Goal: Use online tool/utility: Utilize a website feature to perform a specific function

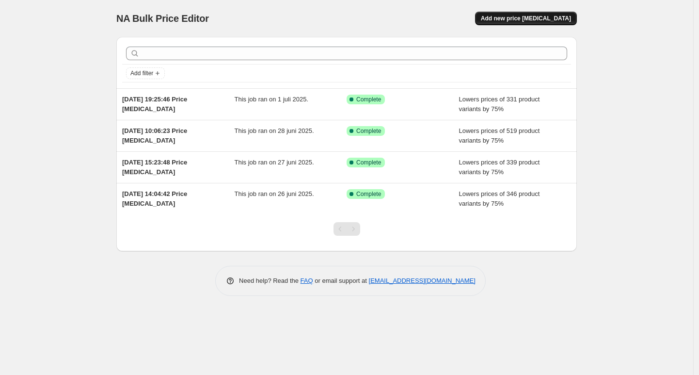
click at [513, 24] on button "Add new price change job" at bounding box center [526, 19] width 102 height 14
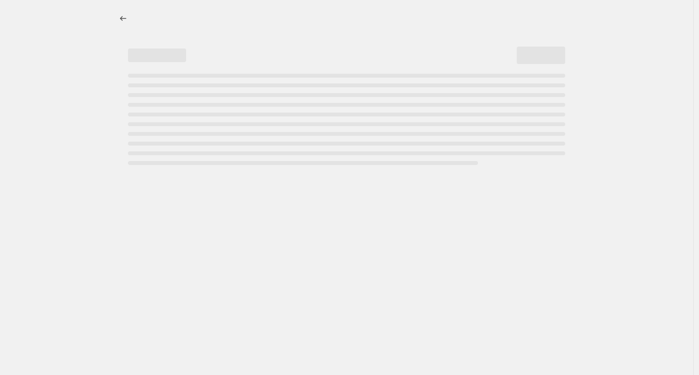
select select "percentage"
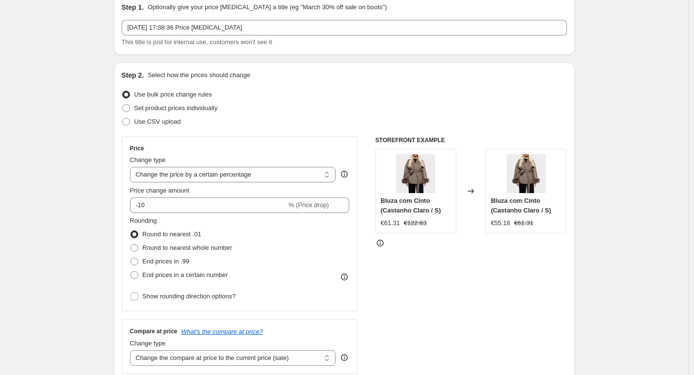
scroll to position [92, 0]
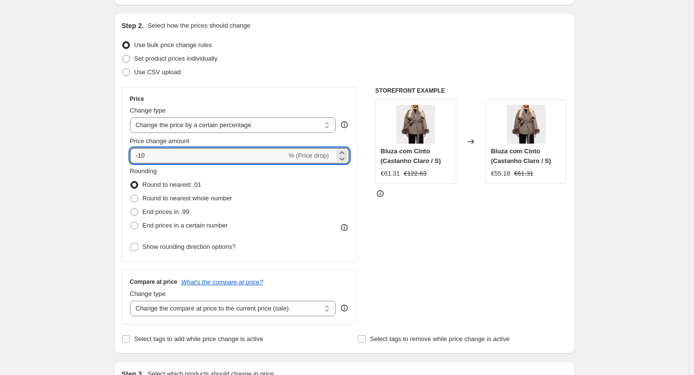
drag, startPoint x: 205, startPoint y: 156, endPoint x: 124, endPoint y: 155, distance: 81.4
click at [124, 155] on div "Step 2. Select how the prices should change Use bulk price change rules Set pro…" at bounding box center [344, 183] width 461 height 340
type input "0"
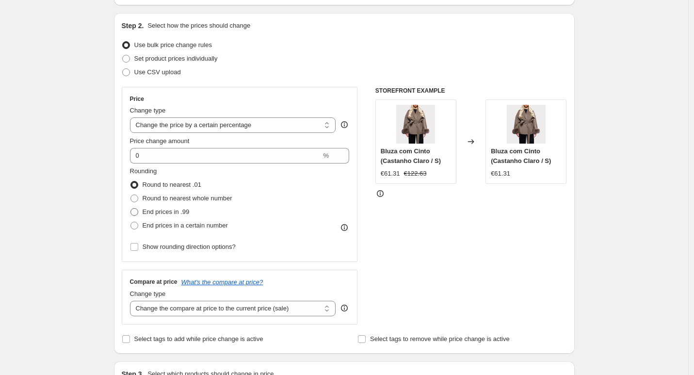
click at [143, 214] on label "End prices in .99" at bounding box center [160, 212] width 60 height 14
click at [131, 208] on input "End prices in .99" at bounding box center [130, 208] width 0 height 0
radio input "true"
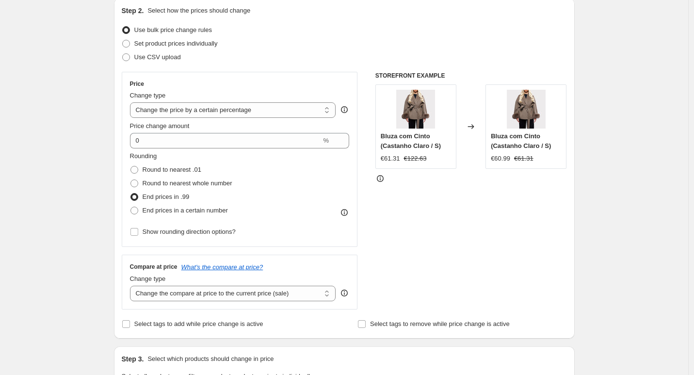
scroll to position [114, 0]
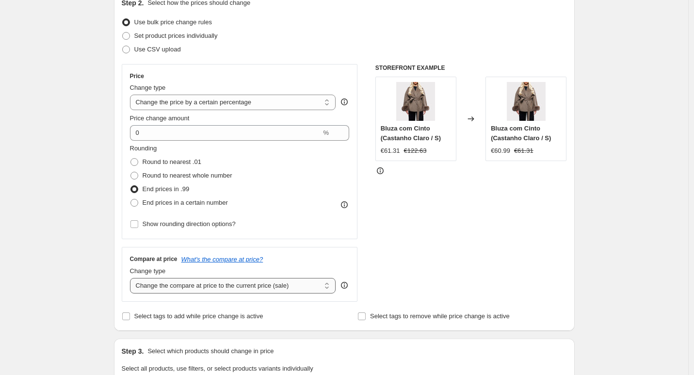
click at [267, 281] on select "Change the compare at price to the current price (sale) Change the compare at p…" at bounding box center [233, 286] width 206 height 16
click at [132, 278] on select "Change the compare at price to the current price (sale) Change the compare at p…" at bounding box center [233, 286] width 206 height 16
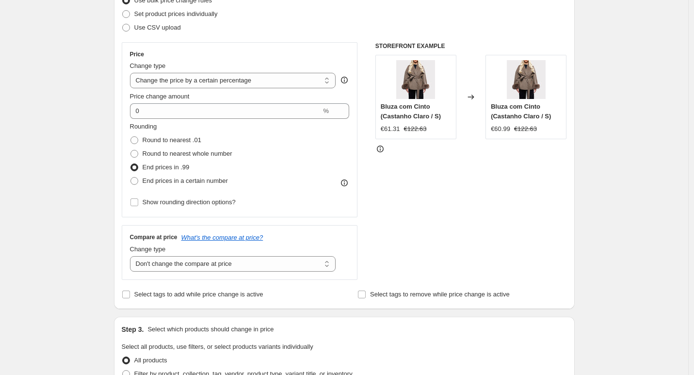
scroll to position [137, 0]
click at [253, 267] on select "Change the compare at price to the current price (sale) Change the compare at p…" at bounding box center [233, 263] width 206 height 16
click at [132, 255] on select "Change the compare at price to the current price (sale) Change the compare at p…" at bounding box center [233, 263] width 206 height 16
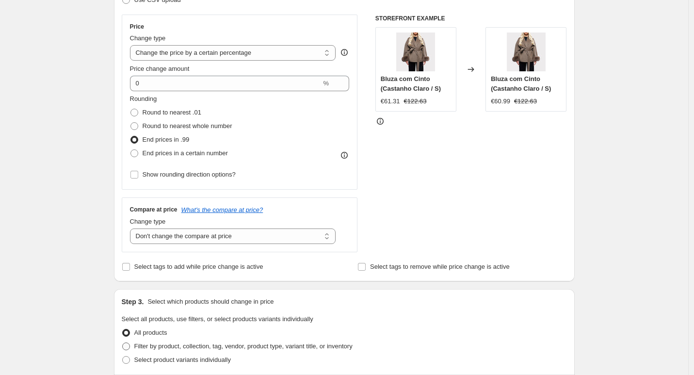
scroll to position [233, 0]
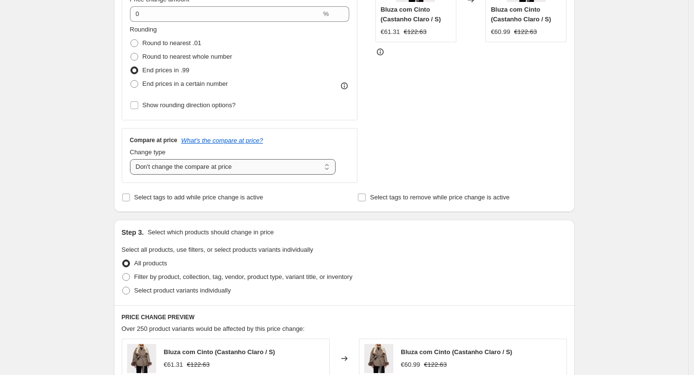
click at [245, 174] on select "Change the compare at price to the current price (sale) Change the compare at p…" at bounding box center [233, 167] width 206 height 16
click at [132, 159] on select "Change the compare at price to the current price (sale) Change the compare at p…" at bounding box center [233, 167] width 206 height 16
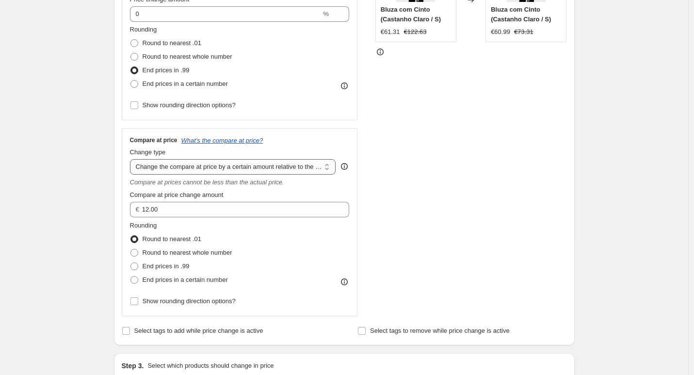
click at [240, 165] on select "Change the compare at price to the current price (sale) Change the compare at p…" at bounding box center [233, 167] width 206 height 16
select select "pp"
click at [132, 159] on select "Change the compare at price to the current price (sale) Change the compare at p…" at bounding box center [233, 167] width 206 height 16
type input "20"
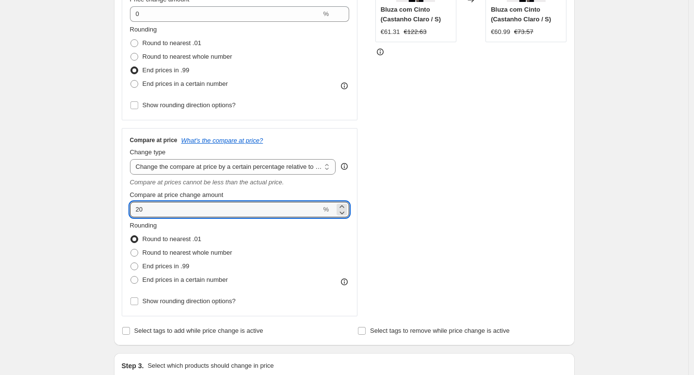
drag, startPoint x: 222, startPoint y: 209, endPoint x: 131, endPoint y: 207, distance: 90.2
click at [130, 207] on div "Compare at price What's the compare at price? Change type Change the compare at…" at bounding box center [240, 222] width 236 height 188
click at [286, 167] on select "Change the compare at price to the current price (sale) Change the compare at p…" at bounding box center [233, 167] width 206 height 16
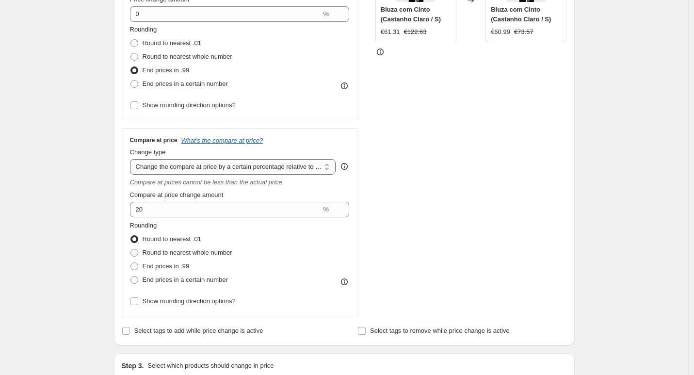
click at [132, 159] on select "Change the compare at price to the current price (sale) Change the compare at p…" at bounding box center [233, 167] width 206 height 16
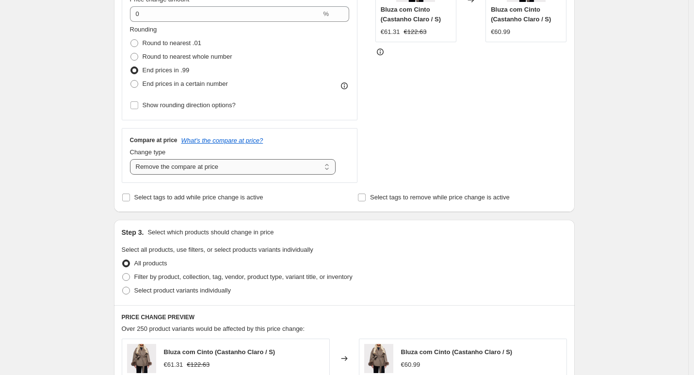
click at [234, 171] on select "Change the compare at price to the current price (sale) Change the compare at p…" at bounding box center [233, 167] width 206 height 16
select select "no_change"
click at [132, 159] on select "Change the compare at price to the current price (sale) Change the compare at p…" at bounding box center [233, 167] width 206 height 16
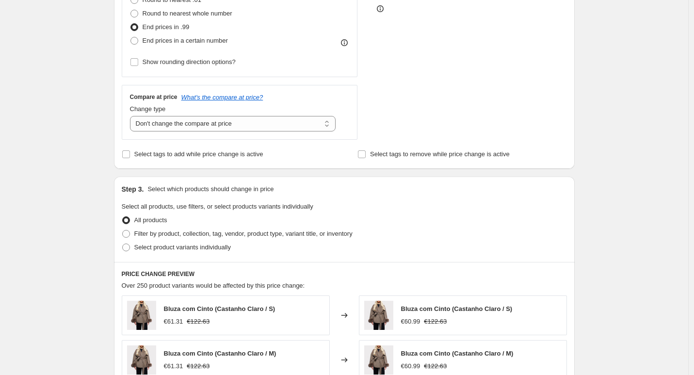
scroll to position [331, 0]
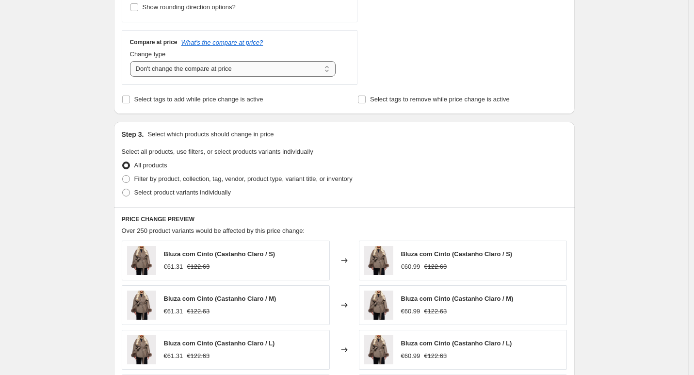
click at [208, 73] on select "Change the compare at price to the current price (sale) Change the compare at p…" at bounding box center [233, 69] width 206 height 16
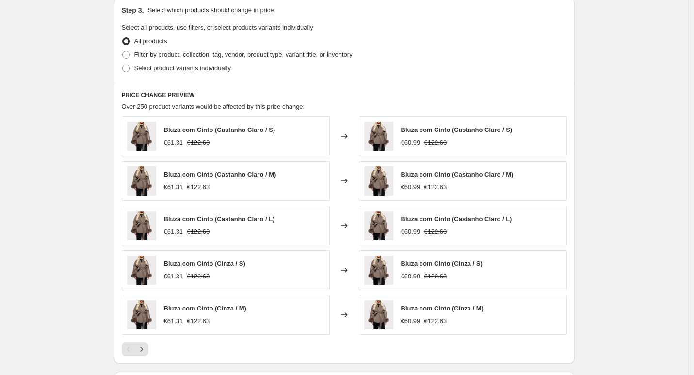
scroll to position [594, 0]
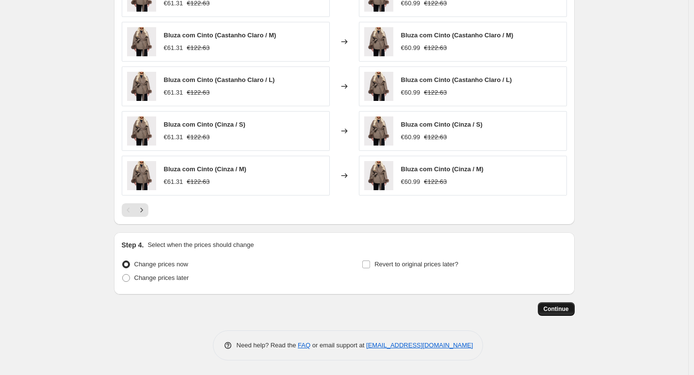
click at [549, 309] on span "Continue" at bounding box center [555, 309] width 25 height 8
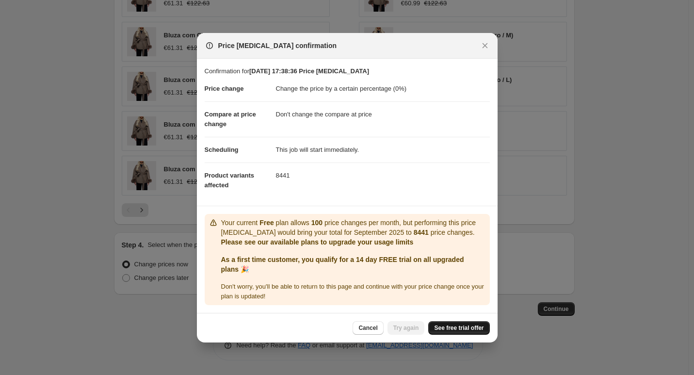
click at [436, 324] on span "See free trial offer" at bounding box center [458, 328] width 49 height 8
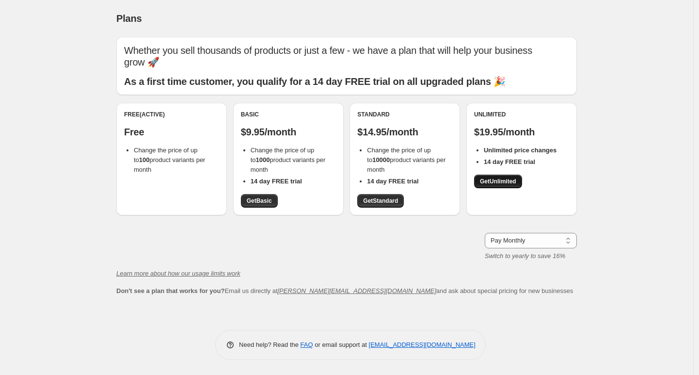
click at [499, 177] on span "Get Unlimited" at bounding box center [498, 181] width 36 height 8
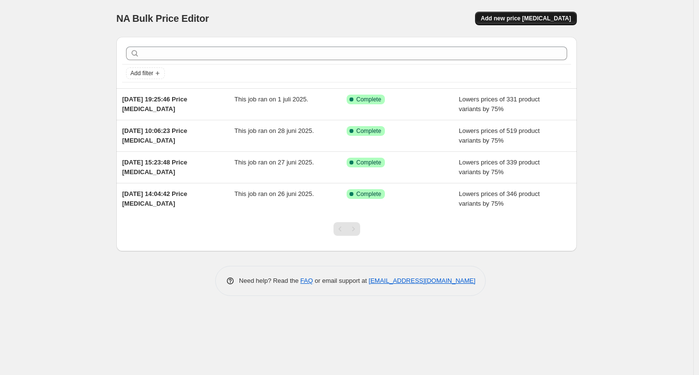
click at [518, 19] on span "Add new price [MEDICAL_DATA]" at bounding box center [526, 19] width 90 height 8
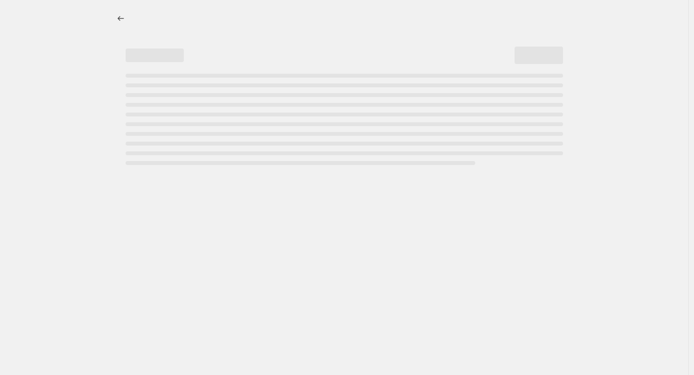
select select "percentage"
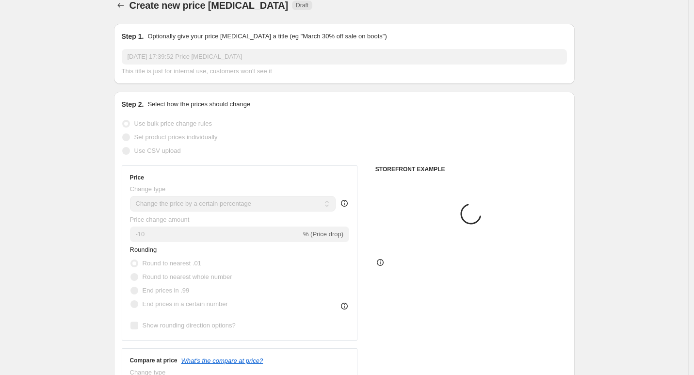
scroll to position [20, 0]
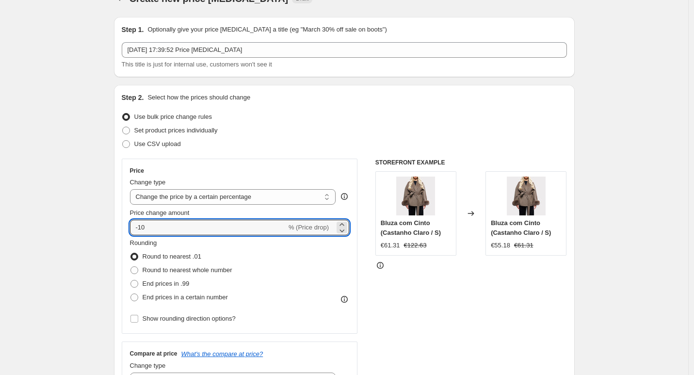
drag, startPoint x: 139, startPoint y: 226, endPoint x: 116, endPoint y: 225, distance: 22.3
click at [116, 225] on div "Step 2. Select how the prices should change Use bulk price change rules Set pro…" at bounding box center [344, 255] width 461 height 340
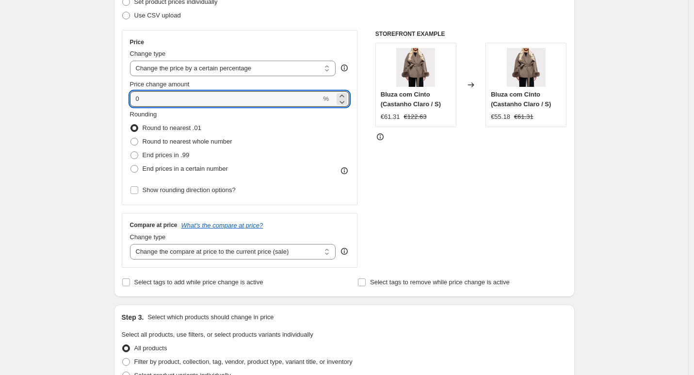
scroll to position [221, 0]
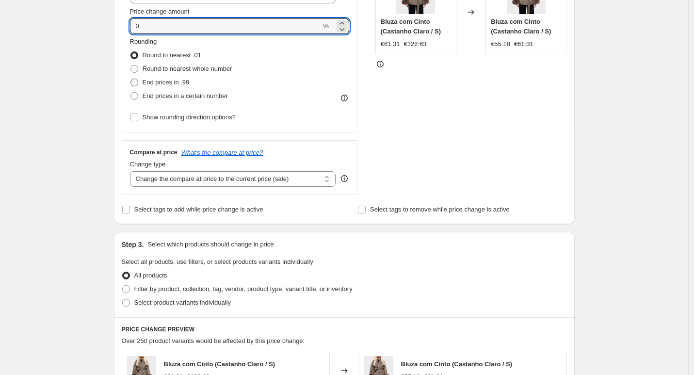
type input "0"
click at [185, 84] on span "End prices in .99" at bounding box center [166, 82] width 47 height 7
click at [131, 79] on input "End prices in .99" at bounding box center [130, 79] width 0 height 0
radio input "true"
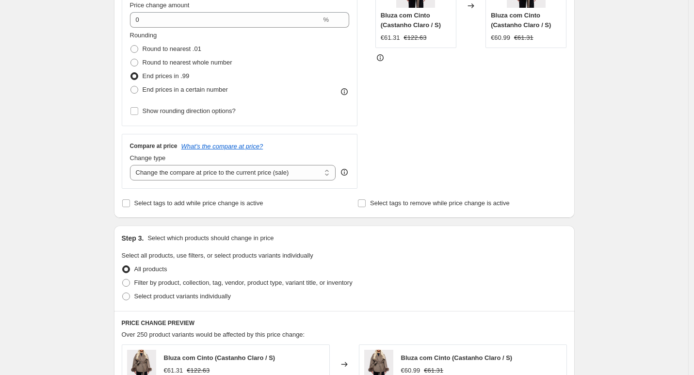
scroll to position [310, 0]
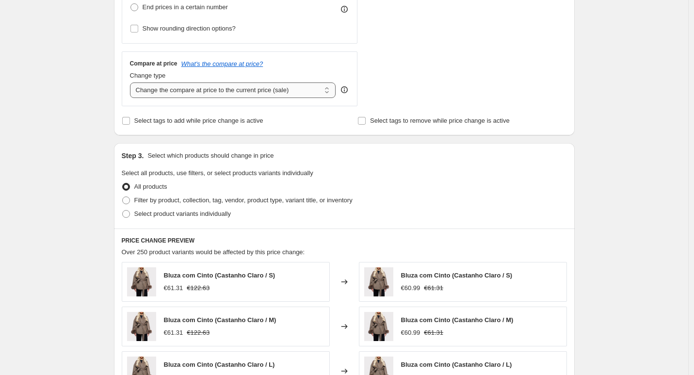
click at [223, 91] on select "Change the compare at price to the current price (sale) Change the compare at p…" at bounding box center [233, 90] width 206 height 16
click at [132, 82] on select "Change the compare at price to the current price (sale) Change the compare at p…" at bounding box center [233, 90] width 206 height 16
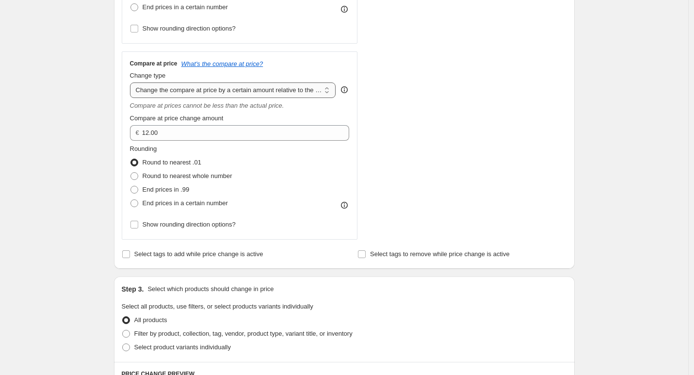
click at [310, 89] on select "Change the compare at price to the current price (sale) Change the compare at p…" at bounding box center [233, 90] width 206 height 16
select select "no_change"
click at [132, 82] on select "Change the compare at price to the current price (sale) Change the compare at p…" at bounding box center [233, 90] width 206 height 16
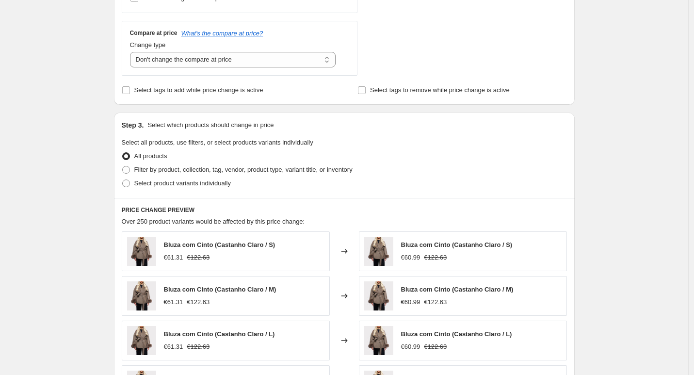
scroll to position [594, 0]
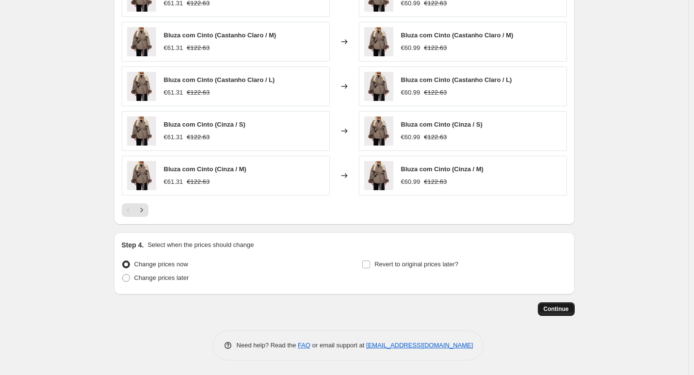
click at [564, 309] on span "Continue" at bounding box center [555, 309] width 25 height 8
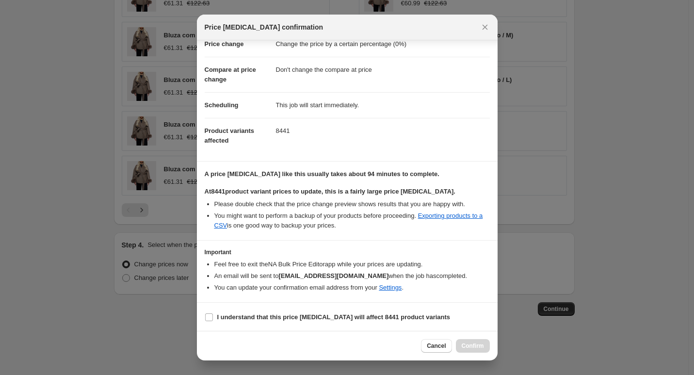
scroll to position [27, 0]
drag, startPoint x: 279, startPoint y: 314, endPoint x: 301, endPoint y: 317, distance: 22.0
click at [279, 314] on b "I understand that this price [MEDICAL_DATA] will affect 8441 product variants" at bounding box center [333, 315] width 233 height 7
click at [213, 314] on input "I understand that this price [MEDICAL_DATA] will affect 8441 product variants" at bounding box center [209, 316] width 8 height 8
checkbox input "true"
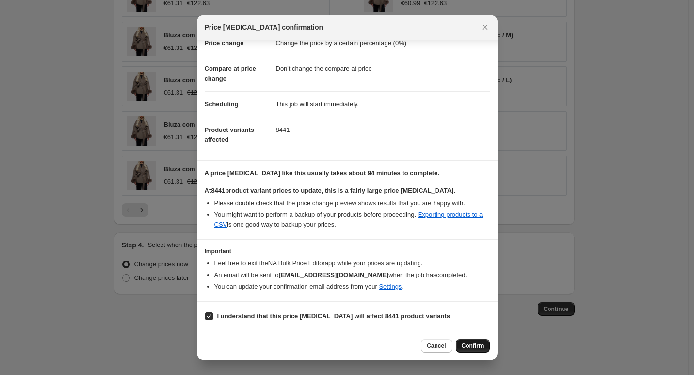
click at [470, 343] on span "Confirm" at bounding box center [472, 346] width 22 height 8
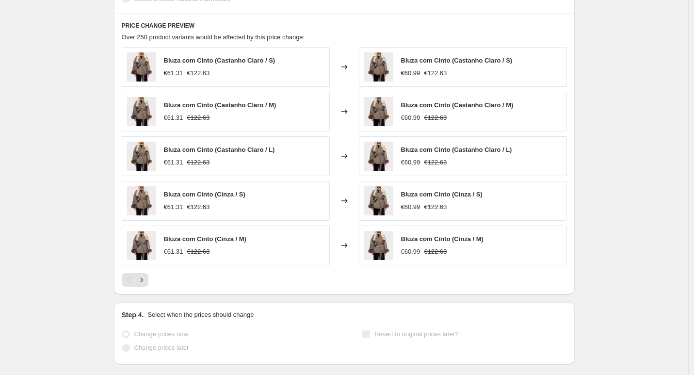
scroll to position [620, 0]
